Goal: Connect with others: Participate in discussion

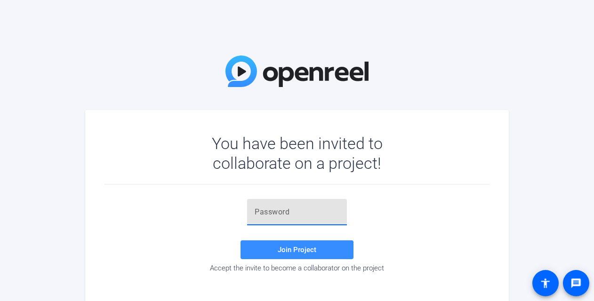
click at [288, 212] on input "text" at bounding box center [297, 212] width 85 height 11
paste input "n=tMyE"
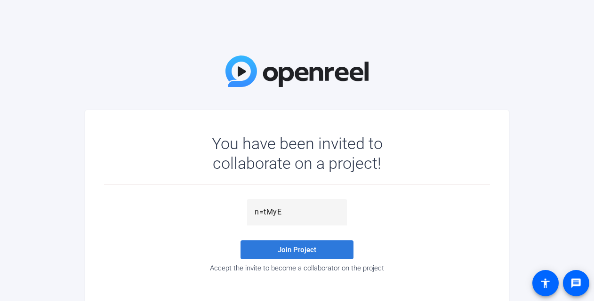
click at [296, 246] on span "Join Project" at bounding box center [297, 250] width 39 height 8
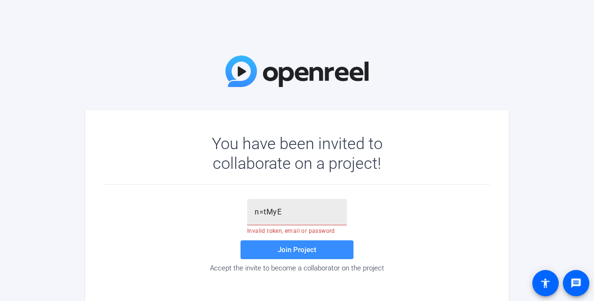
click at [301, 213] on input "n=tMyE" at bounding box center [297, 212] width 85 height 11
type input "n=tMyE"
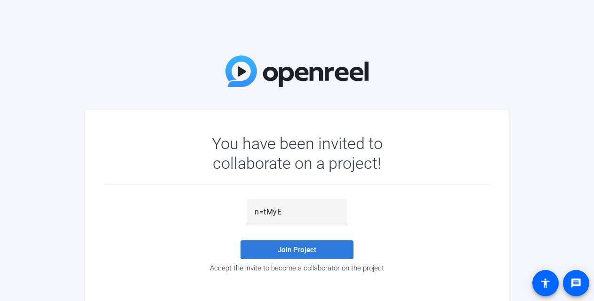
click at [297, 253] on span "Join Project" at bounding box center [297, 250] width 39 height 8
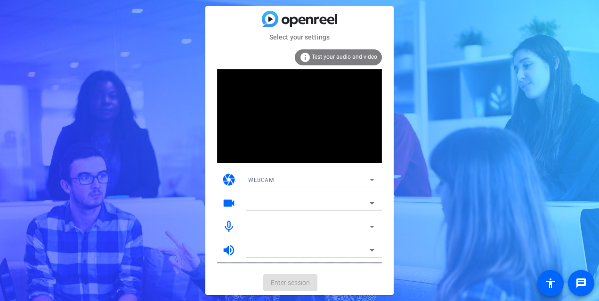
click at [304, 57] on mat-icon "info" at bounding box center [304, 57] width 11 height 11
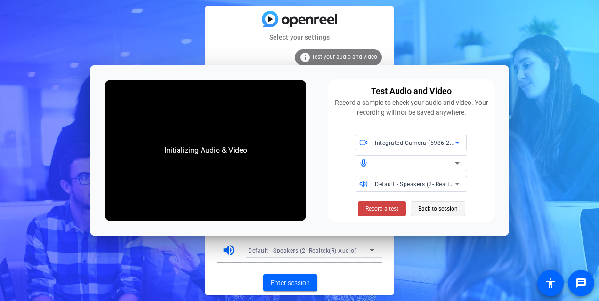
click at [449, 206] on span "Back to session" at bounding box center [438, 209] width 40 height 18
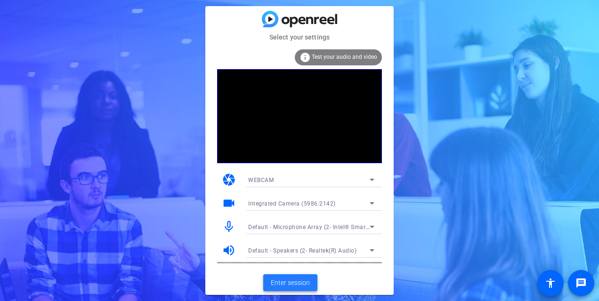
click at [299, 285] on span "Enter session" at bounding box center [290, 283] width 39 height 10
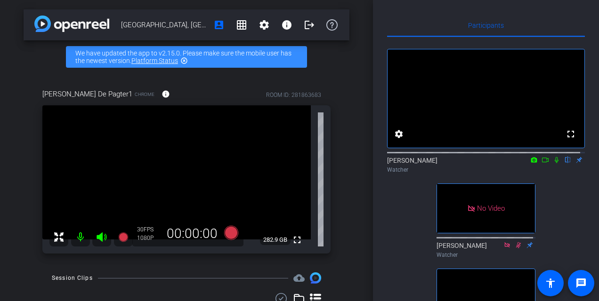
click at [554, 163] on icon at bounding box center [556, 160] width 4 height 6
click at [541, 163] on icon at bounding box center [545, 160] width 8 height 7
click at [564, 163] on icon at bounding box center [568, 160] width 8 height 7
click at [565, 163] on icon at bounding box center [567, 160] width 5 height 6
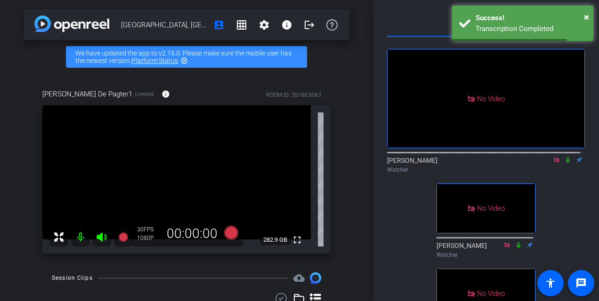
click at [564, 163] on icon at bounding box center [568, 160] width 8 height 7
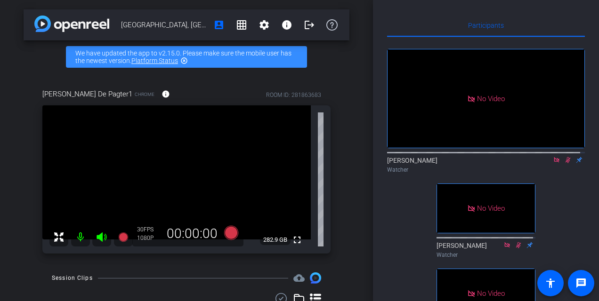
click at [564, 163] on icon at bounding box center [568, 160] width 8 height 7
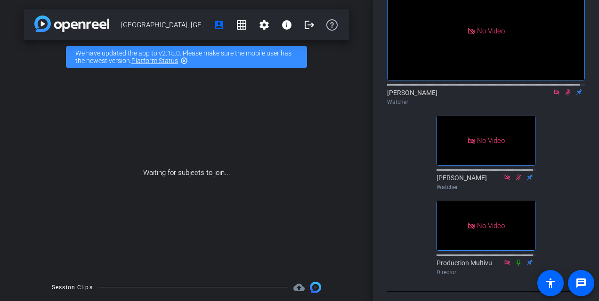
scroll to position [133, 0]
